Goal: Find specific page/section: Find specific page/section

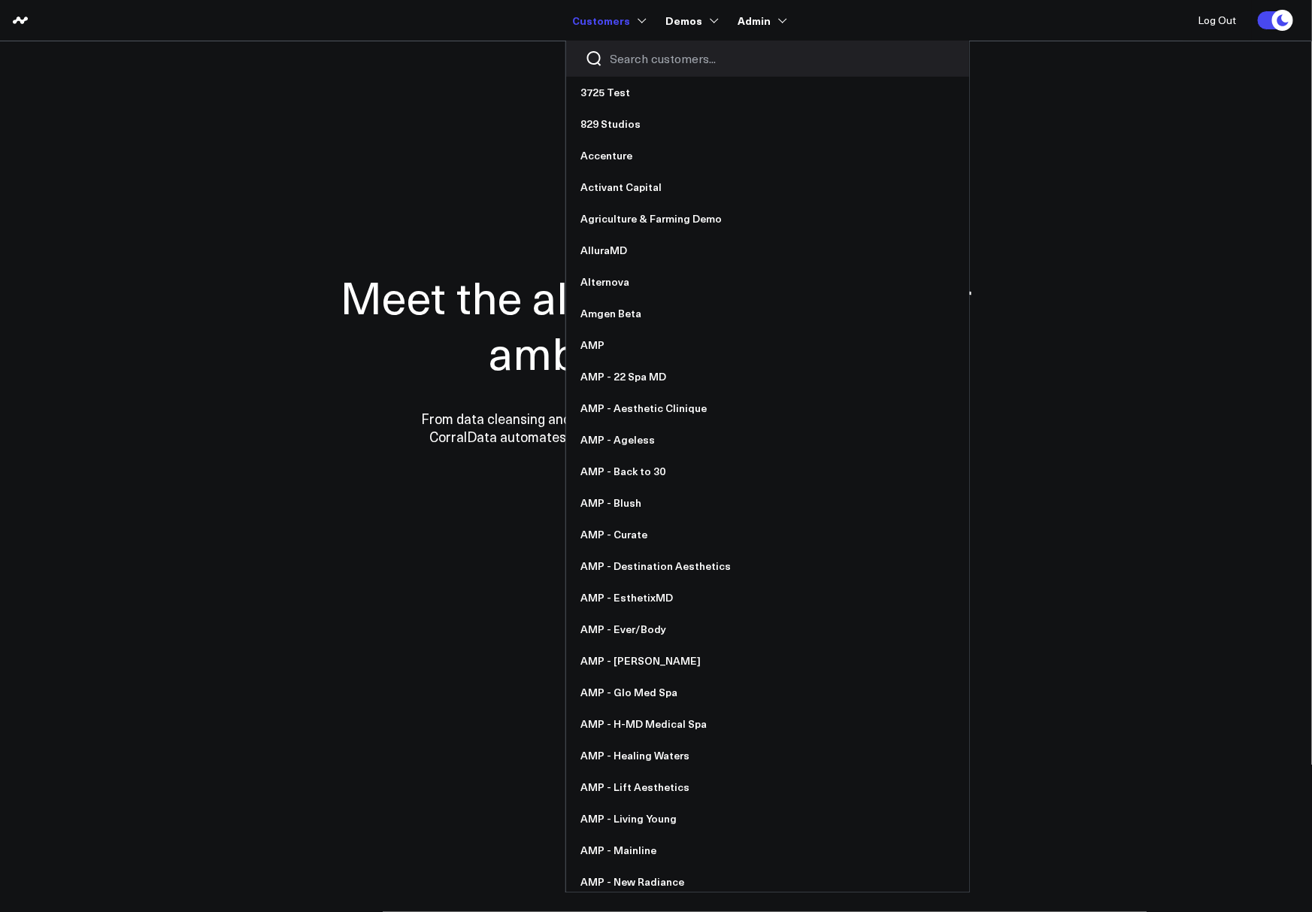
click at [603, 24] on link "Customers" at bounding box center [608, 20] width 71 height 27
click at [637, 55] on input "Search customers input" at bounding box center [780, 58] width 340 height 17
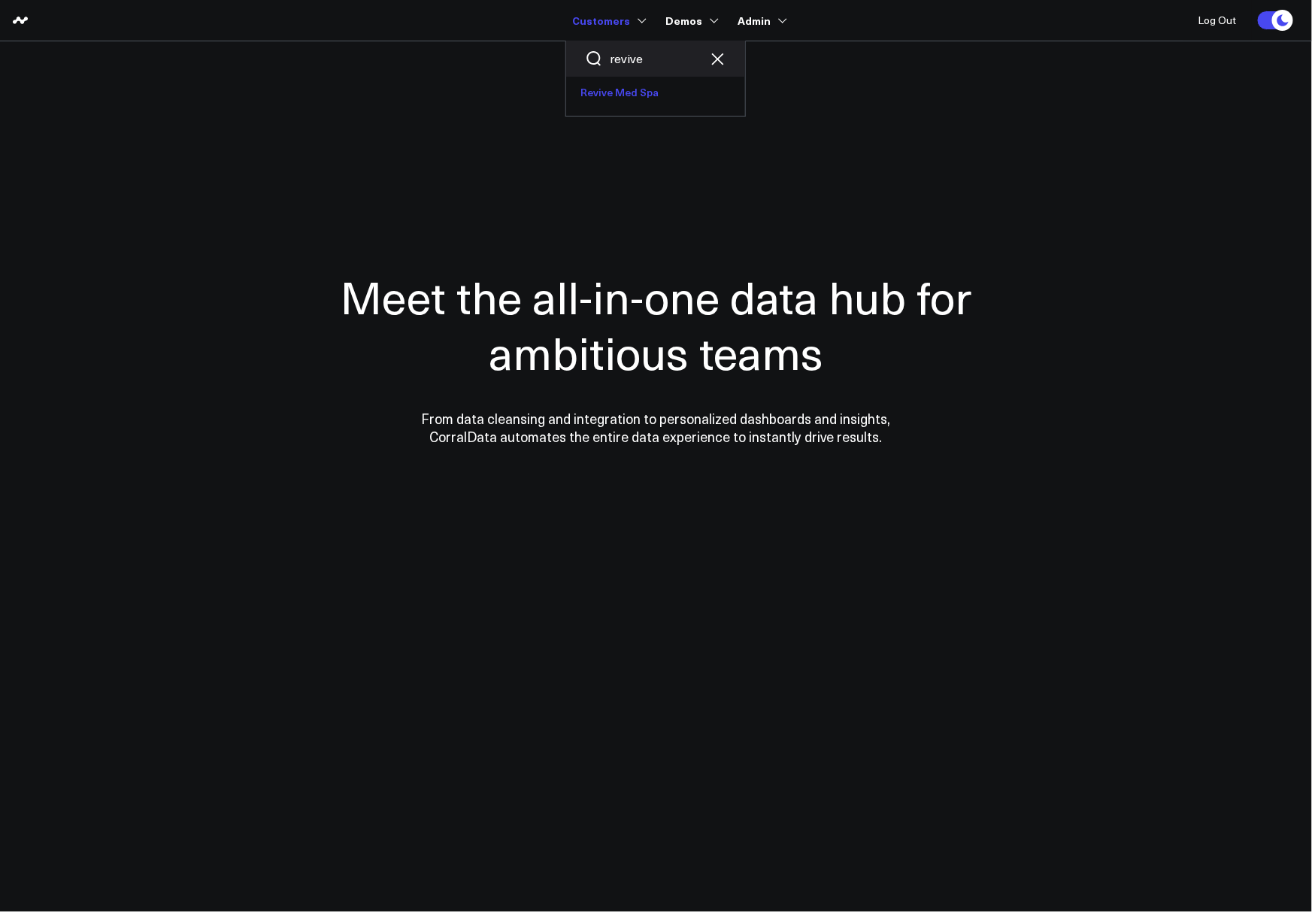
type input "revive"
click at [650, 101] on link "Revive Med Spa" at bounding box center [655, 93] width 179 height 32
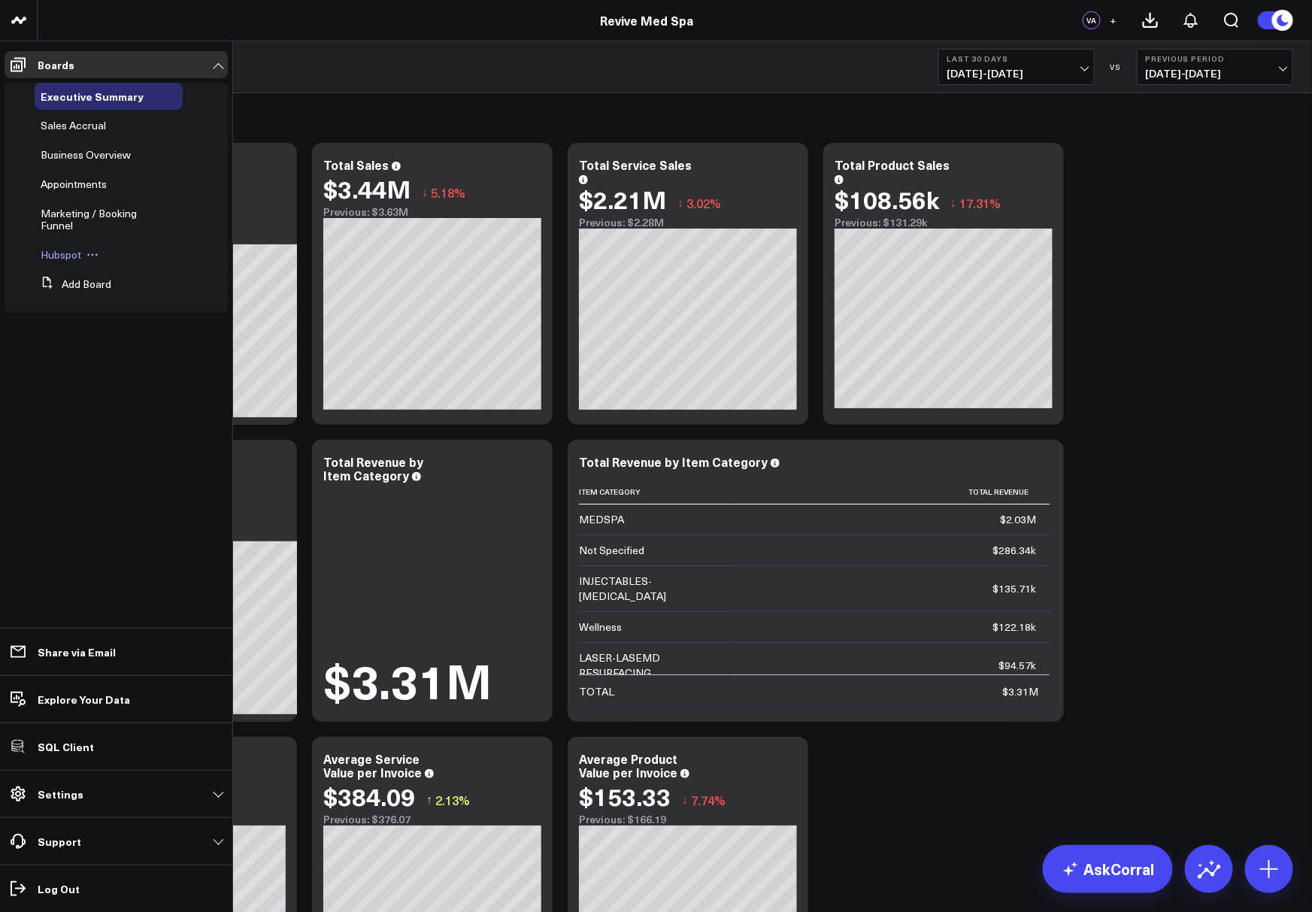
click at [51, 249] on span "Hubspot" at bounding box center [61, 254] width 41 height 14
